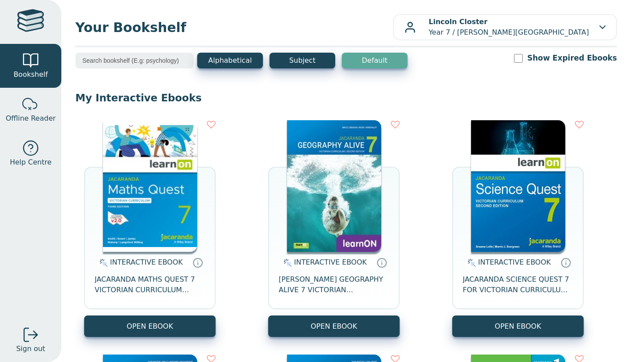
click at [329, 189] on img at bounding box center [334, 186] width 94 height 132
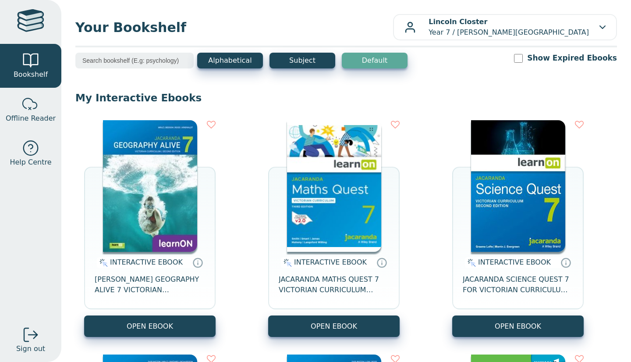
click at [152, 190] on img at bounding box center [150, 186] width 94 height 132
